Goal: Task Accomplishment & Management: Use online tool/utility

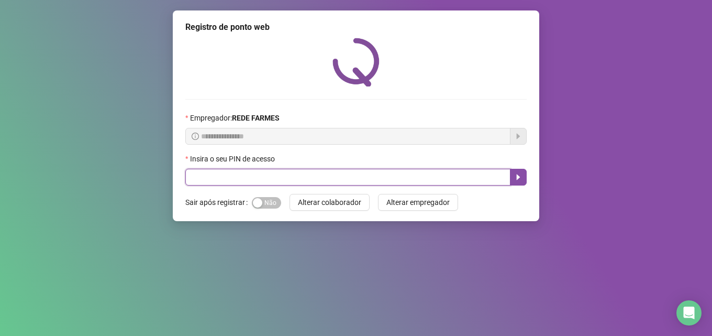
click at [357, 180] on input "text" at bounding box center [347, 177] width 325 height 17
type input "*****"
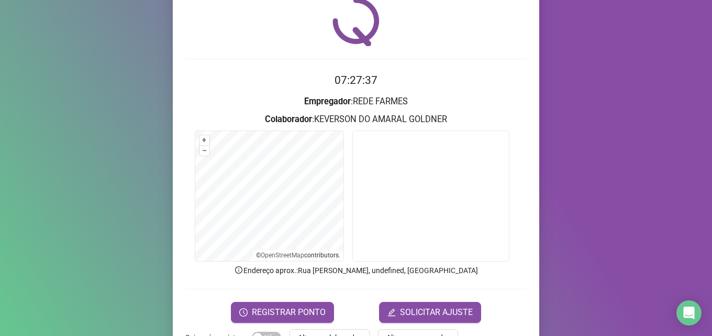
scroll to position [52, 0]
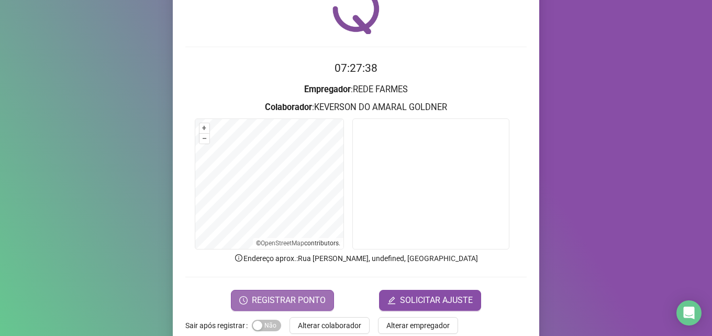
click at [261, 303] on span "REGISTRAR PONTO" at bounding box center [289, 300] width 74 height 13
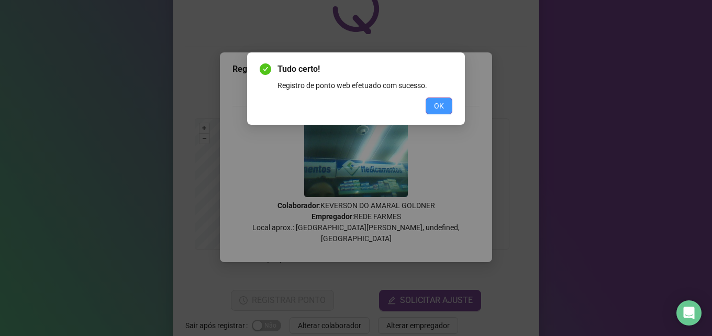
click at [439, 111] on span "OK" at bounding box center [439, 106] width 10 height 12
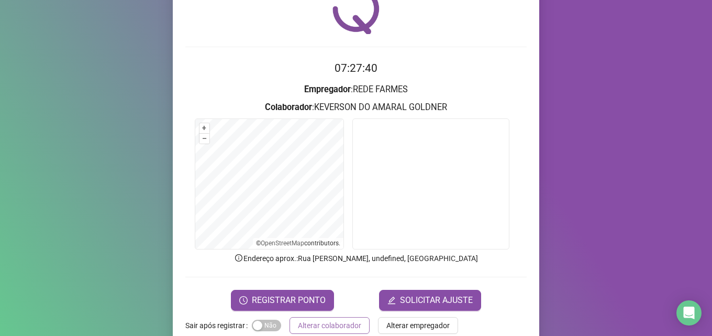
click at [336, 322] on span "Alterar colaborador" at bounding box center [329, 325] width 63 height 12
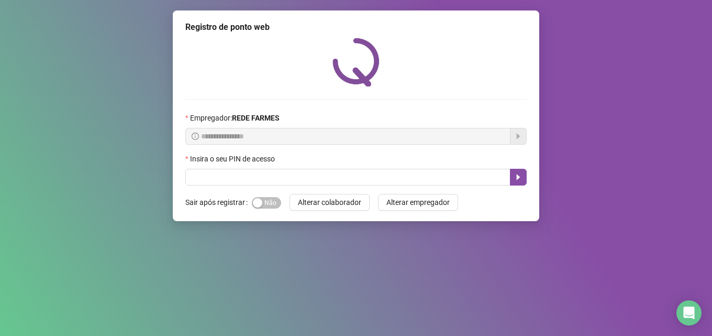
scroll to position [0, 0]
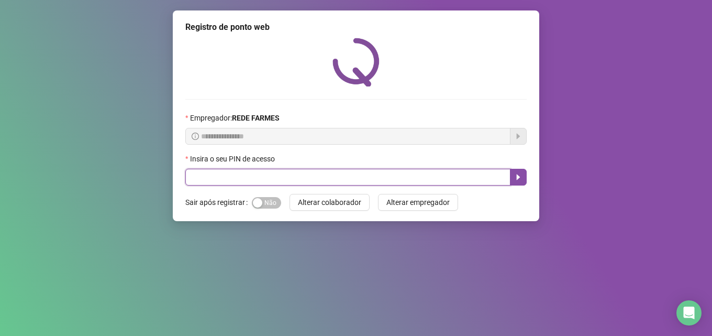
click at [345, 171] on input "text" at bounding box center [347, 177] width 325 height 17
type input "*****"
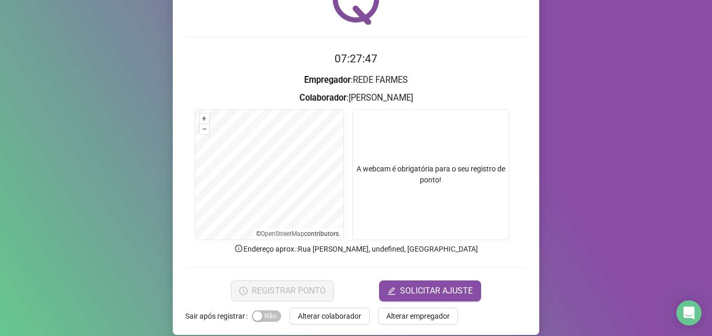
scroll to position [73, 0]
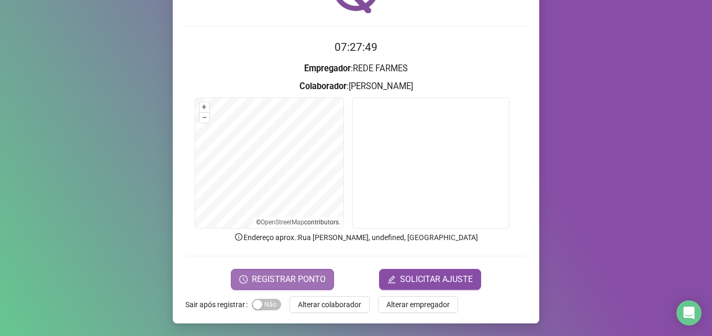
click at [302, 286] on button "REGISTRAR PONTO" at bounding box center [282, 279] width 103 height 21
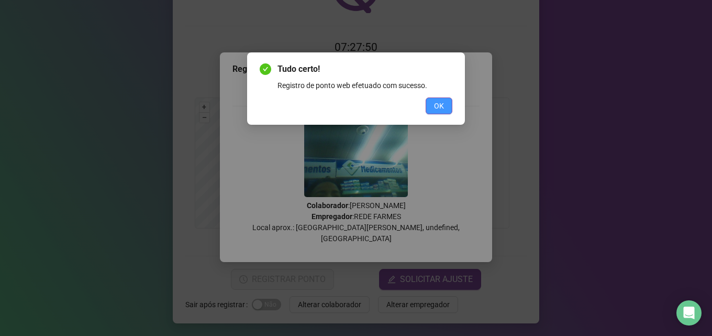
click at [442, 103] on span "OK" at bounding box center [439, 106] width 10 height 12
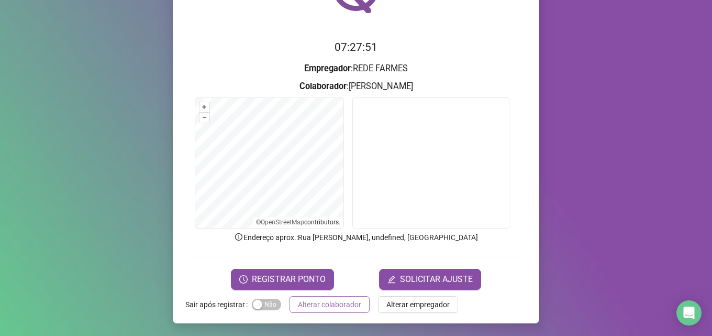
click at [329, 308] on span "Alterar colaborador" at bounding box center [329, 305] width 63 height 12
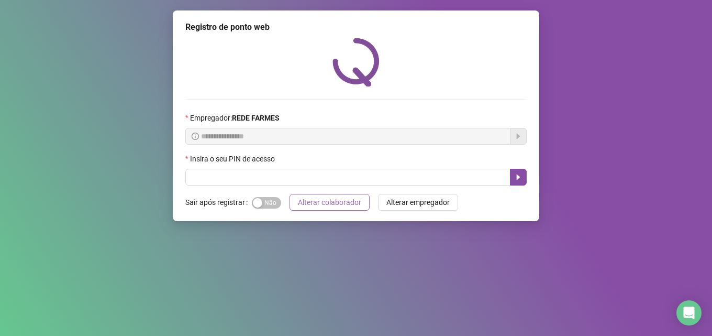
scroll to position [0, 0]
